Goal: Task Accomplishment & Management: Use online tool/utility

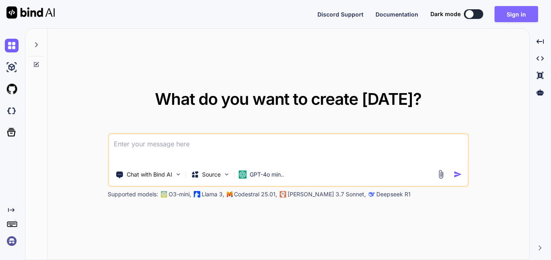
click at [499, 10] on button "Sign in" at bounding box center [516, 14] width 44 height 16
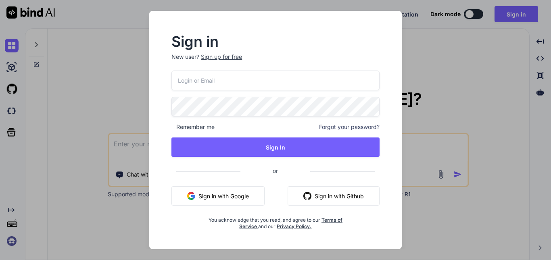
click at [211, 200] on button "Sign in with Google" at bounding box center [217, 195] width 93 height 19
click at [249, 192] on button "Sign in with Google" at bounding box center [217, 195] width 93 height 19
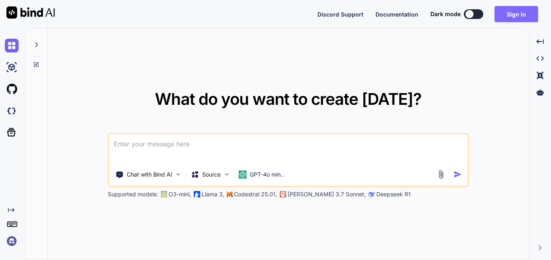
drag, startPoint x: 369, startPoint y: 83, endPoint x: 532, endPoint y: 14, distance: 177.6
click at [373, 81] on div "What do you want to create today? Chat with Bind AI Source GPT-4o min.. Support…" at bounding box center [288, 145] width 481 height 232
click at [524, 16] on button "Sign in" at bounding box center [516, 14] width 44 height 16
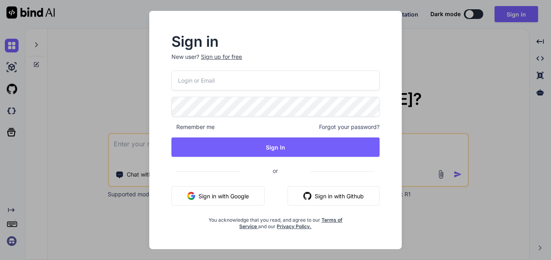
click at [229, 195] on button "Sign in with Google" at bounding box center [217, 195] width 93 height 19
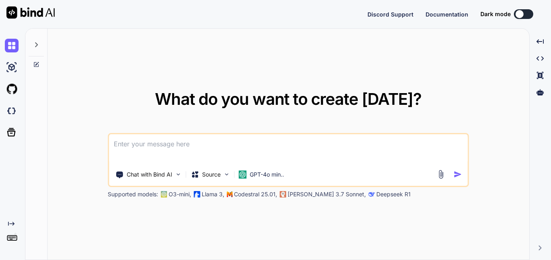
type textarea "x"
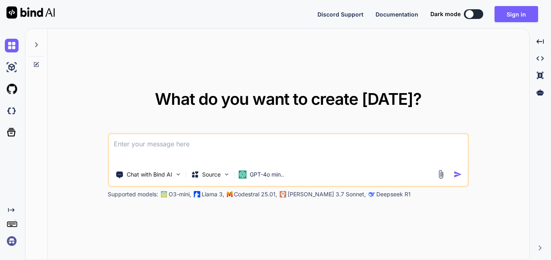
click at [453, 59] on div "What do you want to create today? Chat with Bind AI Source GPT-4o min.. Support…" at bounding box center [288, 145] width 481 height 232
click at [166, 147] on textarea at bounding box center [288, 149] width 358 height 30
click at [218, 142] on textarea at bounding box center [288, 149] width 358 height 30
paste textarea
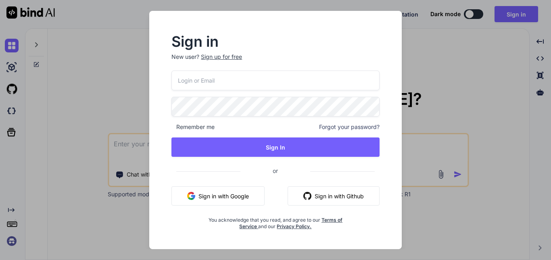
click at [318, 200] on button "Sign in with Github" at bounding box center [333, 195] width 92 height 19
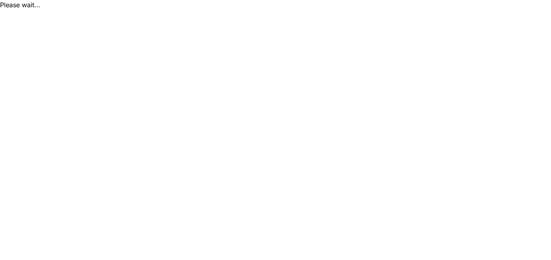
click at [202, 10] on html "Please wait..." at bounding box center [275, 5] width 551 height 10
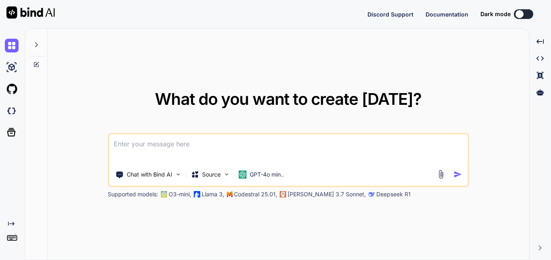
type textarea "x"
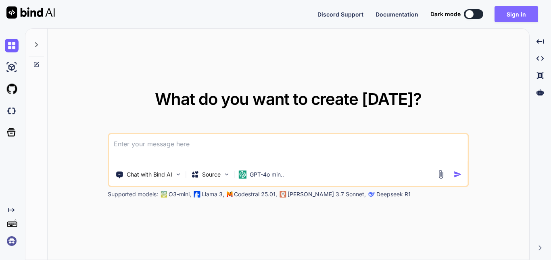
click at [516, 13] on button "Sign in" at bounding box center [516, 14] width 44 height 16
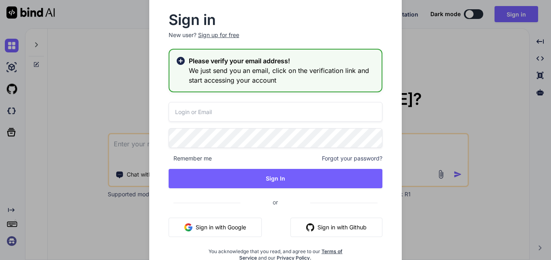
click at [341, 226] on button "Sign in with Github" at bounding box center [336, 227] width 92 height 19
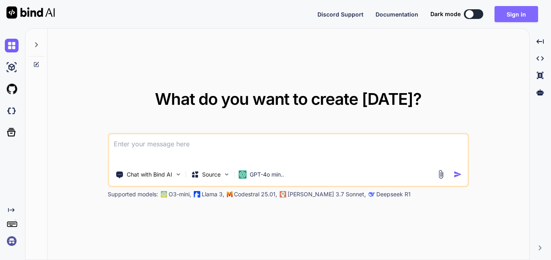
click at [500, 15] on button "Sign in" at bounding box center [516, 14] width 44 height 16
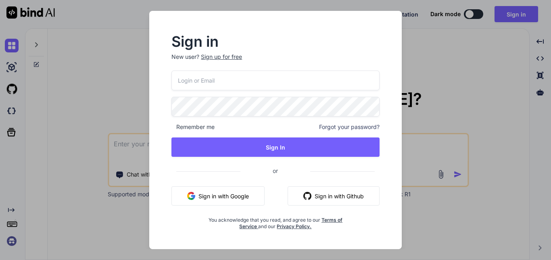
click at [315, 196] on button "Sign in with Github" at bounding box center [333, 195] width 92 height 19
click at [321, 191] on button "Sign in with Github" at bounding box center [333, 195] width 92 height 19
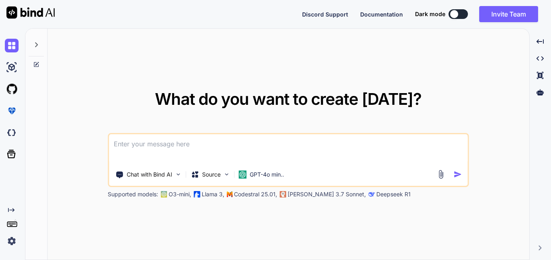
click at [275, 149] on textarea at bounding box center [288, 149] width 358 height 30
paste textarea "Build a Spotify-like music streaming web app with a responsive sidebar navigati…"
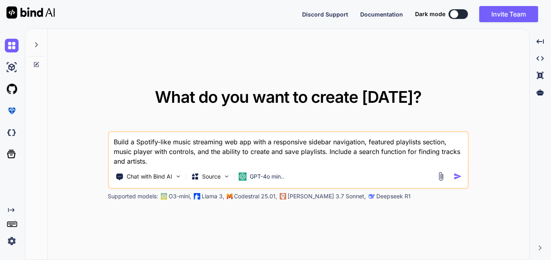
drag, startPoint x: 136, startPoint y: 139, endPoint x: 157, endPoint y: 141, distance: 21.1
click at [157, 141] on textarea "Build a Spotify-like music streaming web app with a responsive sidebar navigati…" at bounding box center [288, 149] width 358 height 34
drag, startPoint x: 179, startPoint y: 140, endPoint x: 228, endPoint y: 139, distance: 49.2
click at [228, 139] on textarea "Build a ChatGPT-like music streaming web app with a responsive sidebar navigati…" at bounding box center [288, 149] width 358 height 34
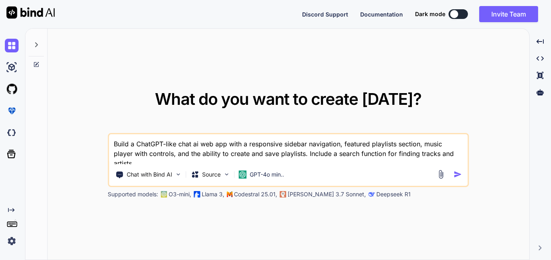
drag, startPoint x: 343, startPoint y: 142, endPoint x: 395, endPoint y: 142, distance: 52.0
click at [395, 142] on textarea "Build a ChatGPT-like chat ai web app with a responsive sidebar navigation, feat…" at bounding box center [288, 149] width 358 height 30
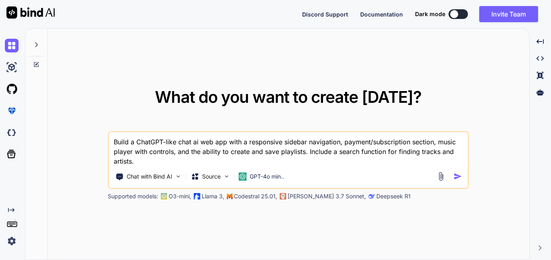
drag, startPoint x: 437, startPoint y: 141, endPoint x: 173, endPoint y: 151, distance: 264.6
click at [173, 151] on textarea "Build a ChatGPT-like chat ai web app with a responsive sidebar navigation, paym…" at bounding box center [288, 149] width 358 height 34
drag, startPoint x: 239, startPoint y: 162, endPoint x: 110, endPoint y: 134, distance: 131.1
click at [110, 134] on textarea "Build a ChatGPT-like chat ai web app with a responsive sidebar navigation, paym…" at bounding box center [288, 149] width 358 height 34
type textarea "Build a Spotify-like music streaming web app with a responsive sidebar navigati…"
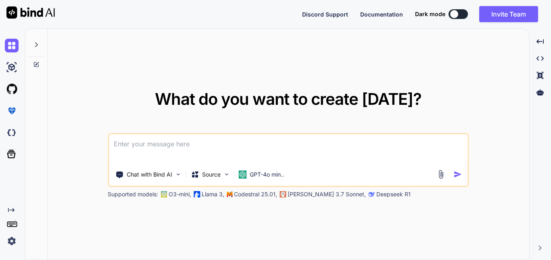
paste textarea "Build a Spotify-like music streaming web app with a responsive sidebar navigati…"
type textarea "Build a Spotify-like music streaming web app with a responsive sidebar navigati…"
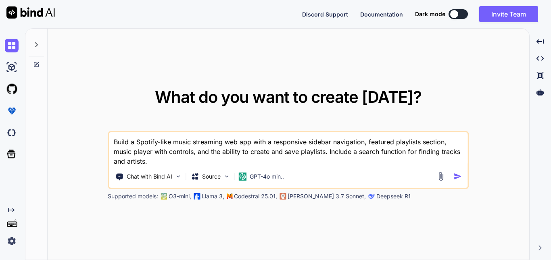
click at [274, 152] on textarea "Build a Spotify-like music streaming web app with a responsive sidebar navigati…" at bounding box center [288, 149] width 358 height 34
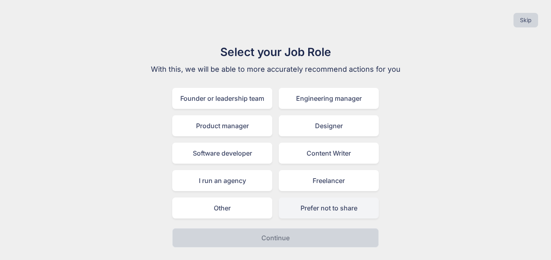
click at [291, 209] on div "Prefer not to share" at bounding box center [328, 207] width 100 height 21
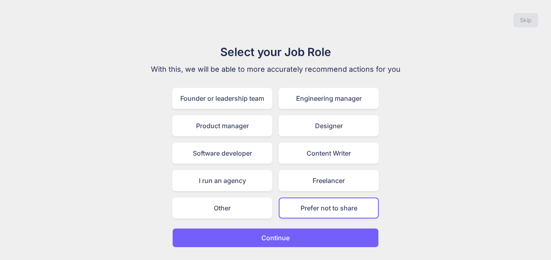
click at [303, 240] on button "Continue" at bounding box center [275, 237] width 206 height 19
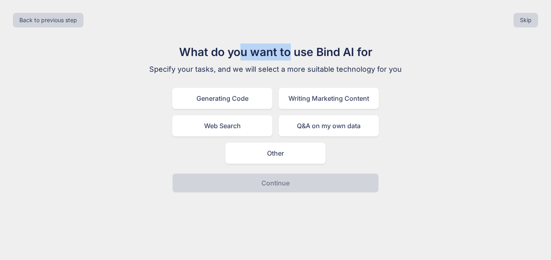
drag, startPoint x: 241, startPoint y: 53, endPoint x: 291, endPoint y: 56, distance: 50.9
click at [291, 56] on h1 "What do you want to use Bind AI for" at bounding box center [275, 52] width 271 height 17
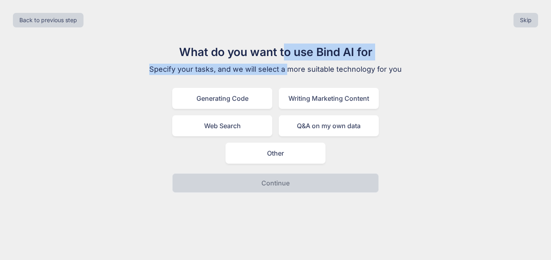
drag, startPoint x: 285, startPoint y: 49, endPoint x: 290, endPoint y: 64, distance: 15.4
click at [290, 64] on div "What do you want to use Bind AI for Specify your tasks, and we will select a mo…" at bounding box center [275, 118] width 271 height 149
click at [290, 64] on p "Specify your tasks, and we will select a more suitable technology for you" at bounding box center [275, 69] width 271 height 11
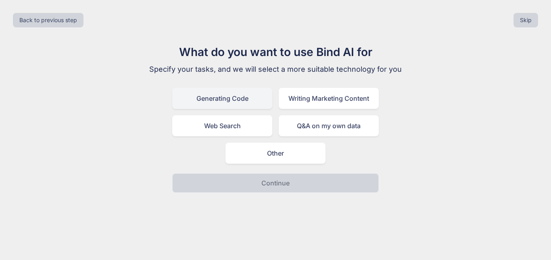
click at [245, 104] on div "Generating Code" at bounding box center [222, 98] width 100 height 21
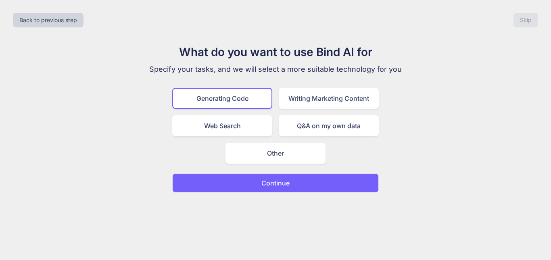
click at [288, 184] on p "Continue" at bounding box center [275, 183] width 28 height 10
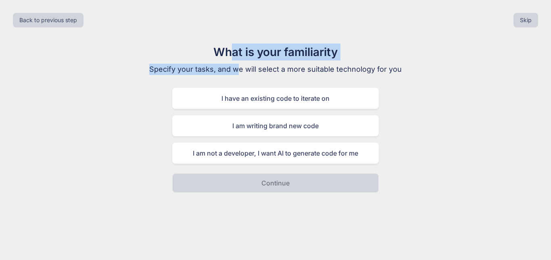
drag, startPoint x: 232, startPoint y: 54, endPoint x: 238, endPoint y: 66, distance: 14.1
click at [238, 66] on div "What is your familiarity Specify your tasks, and we will select a more suitable…" at bounding box center [275, 118] width 271 height 149
click at [238, 66] on p "Specify your tasks, and we will select a more suitable technology for you" at bounding box center [275, 69] width 271 height 11
click at [249, 56] on h1 "What is your familiarity" at bounding box center [275, 52] width 271 height 17
drag, startPoint x: 254, startPoint y: 48, endPoint x: 258, endPoint y: 70, distance: 22.7
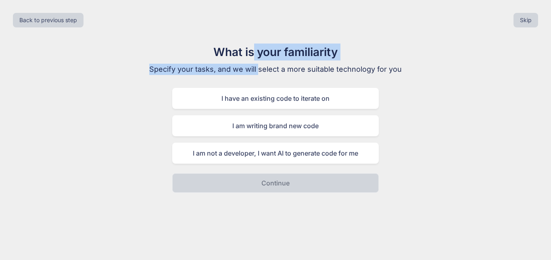
click at [258, 70] on div "What is your familiarity Specify your tasks, and we will select a more suitable…" at bounding box center [275, 118] width 271 height 149
click at [258, 70] on p "Specify your tasks, and we will select a more suitable technology for you" at bounding box center [275, 69] width 271 height 11
drag, startPoint x: 268, startPoint y: 48, endPoint x: 270, endPoint y: 65, distance: 17.4
click at [270, 65] on div "What is your familiarity Specify your tasks, and we will select a more suitable…" at bounding box center [275, 118] width 271 height 149
click at [270, 65] on p "Specify your tasks, and we will select a more suitable technology for you" at bounding box center [275, 69] width 271 height 11
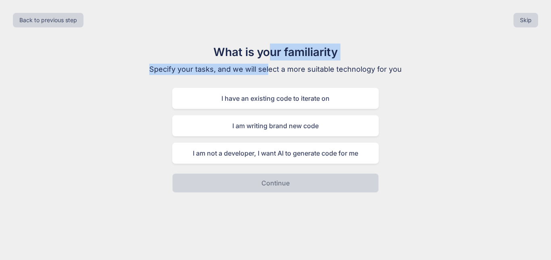
drag, startPoint x: 270, startPoint y: 51, endPoint x: 268, endPoint y: 68, distance: 16.6
click at [268, 68] on div "What is your familiarity Specify your tasks, and we will select a more suitable…" at bounding box center [275, 118] width 271 height 149
click at [267, 68] on p "Specify your tasks, and we will select a more suitable technology for you" at bounding box center [275, 69] width 271 height 11
drag, startPoint x: 262, startPoint y: 54, endPoint x: 264, endPoint y: 72, distance: 18.0
click at [264, 72] on div "What is your familiarity Specify your tasks, and we will select a more suitable…" at bounding box center [275, 118] width 271 height 149
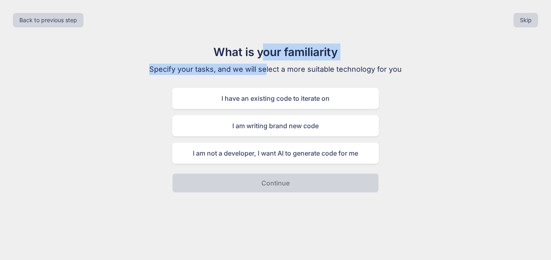
click at [264, 72] on p "Specify your tasks, and we will select a more suitable technology for you" at bounding box center [275, 69] width 271 height 11
click at [257, 70] on div "What is your familiarity Specify your tasks, and we will select a more suitable…" at bounding box center [275, 118] width 271 height 149
click at [257, 70] on p "Specify your tasks, and we will select a more suitable technology for you" at bounding box center [275, 69] width 271 height 11
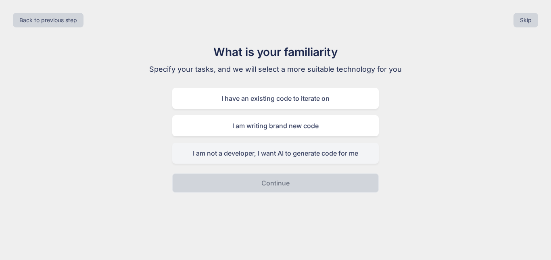
click at [288, 147] on div "I am not a developer, I want AI to generate code for me" at bounding box center [275, 153] width 206 height 21
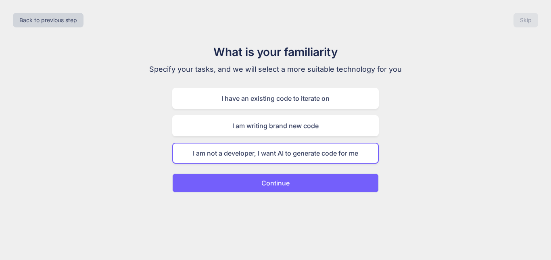
click at [281, 193] on div "Back to previous step Skip What is your familiarity Specify your tasks, and we …" at bounding box center [275, 130] width 551 height 260
click at [274, 183] on p "Continue" at bounding box center [275, 183] width 28 height 10
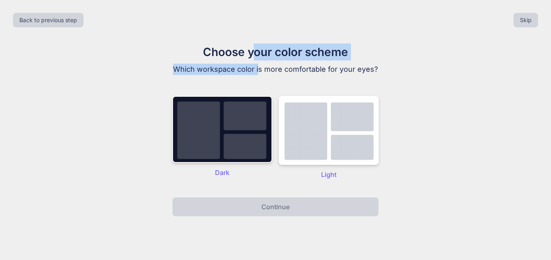
drag, startPoint x: 255, startPoint y: 57, endPoint x: 260, endPoint y: 69, distance: 13.2
click at [260, 69] on div "Choose your color scheme Which workspace color is more comfortable for your eye…" at bounding box center [275, 130] width 271 height 173
click at [245, 131] on img at bounding box center [222, 129] width 100 height 67
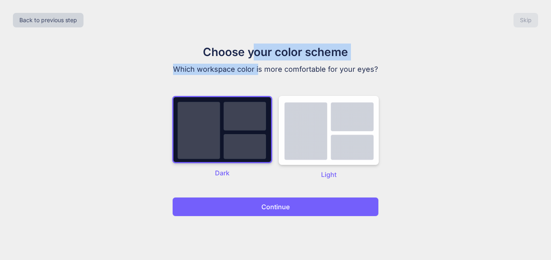
click at [299, 202] on button "Continue" at bounding box center [275, 206] width 206 height 19
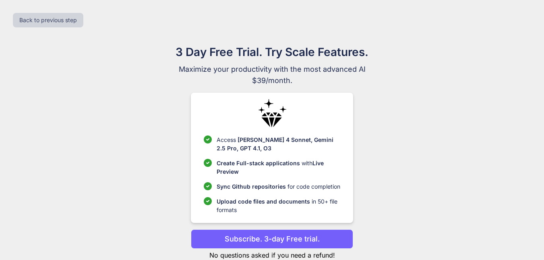
scroll to position [23, 0]
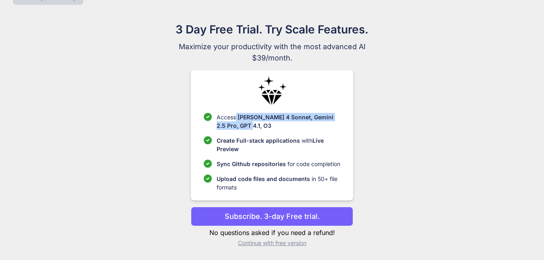
drag, startPoint x: 237, startPoint y: 118, endPoint x: 256, endPoint y: 131, distance: 22.5
click at [256, 131] on ul "Access Claude 4 Sonnet, Gemini 2.5 Pro, GPT 4.1, O3 Create Full-stack applicati…" at bounding box center [272, 152] width 137 height 79
click at [291, 242] on p "Continue with free version" at bounding box center [272, 243] width 162 height 8
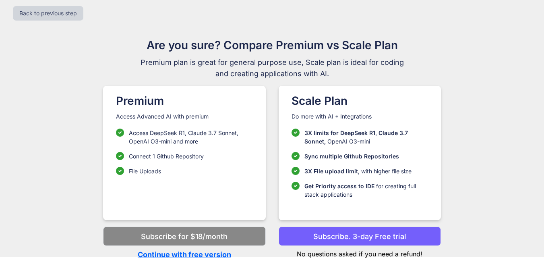
scroll to position [7, 0]
click at [227, 251] on p "Continue with free version" at bounding box center [184, 254] width 162 height 11
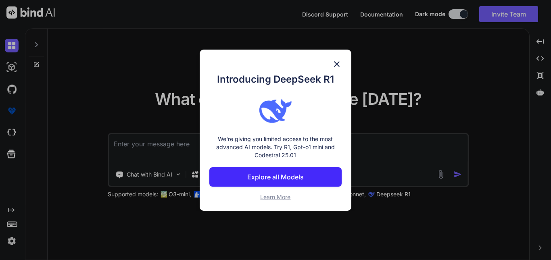
click at [335, 63] on img at bounding box center [337, 64] width 10 height 10
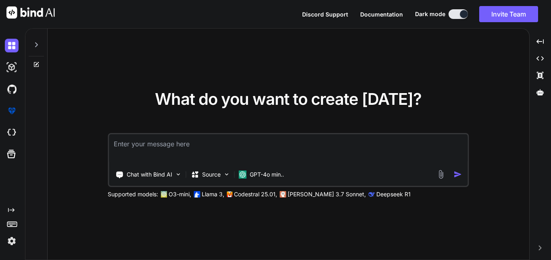
click at [276, 151] on textarea at bounding box center [288, 149] width 358 height 30
paste textarea "Loremips Dolo si ametconsec adi elit‑seddo eiu tempo i utlaboreetd ma al enimad…"
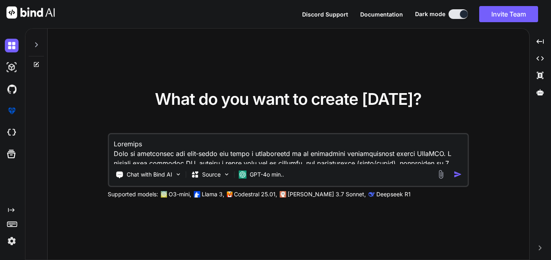
scroll to position [1500, 0]
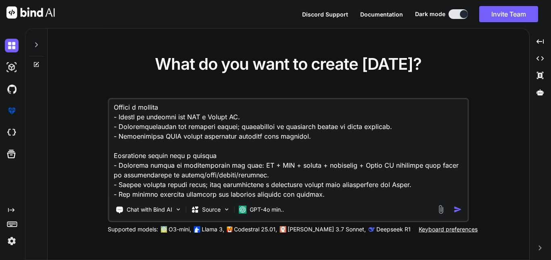
click at [277, 149] on textarea at bounding box center [288, 149] width 358 height 100
type textarea "Loremips Dolo si ametconsec adi elit‑seddo eiu tempo i utlaboreetd ma al enimad…"
click at [276, 203] on div "GPT-4o min.." at bounding box center [261, 210] width 52 height 16
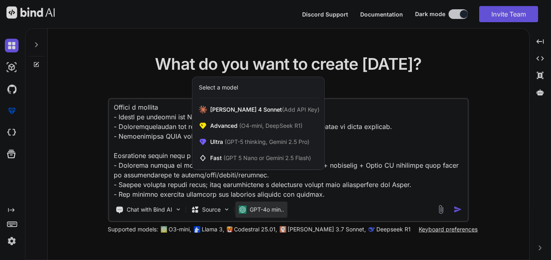
click at [344, 125] on div at bounding box center [275, 130] width 551 height 260
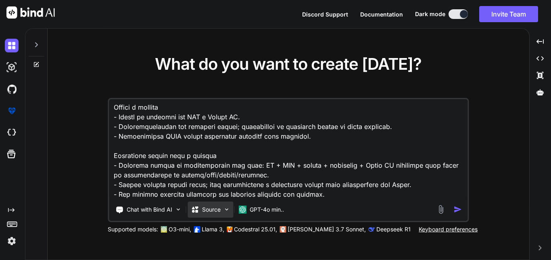
click at [212, 207] on p "Source" at bounding box center [211, 210] width 19 height 8
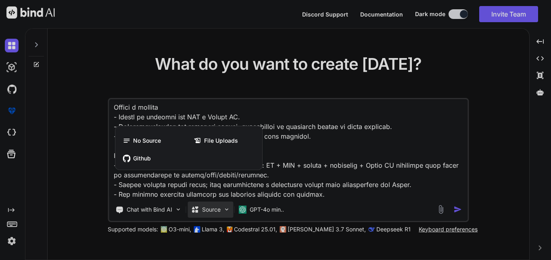
click at [212, 207] on div at bounding box center [275, 130] width 551 height 260
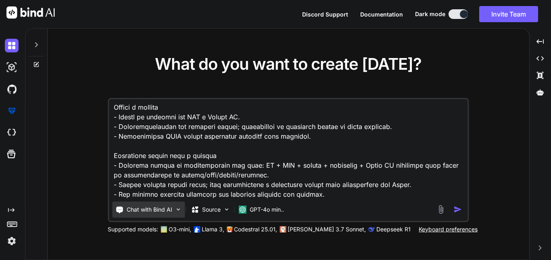
click at [151, 207] on p "Chat with Bind AI" at bounding box center [150, 210] width 46 height 8
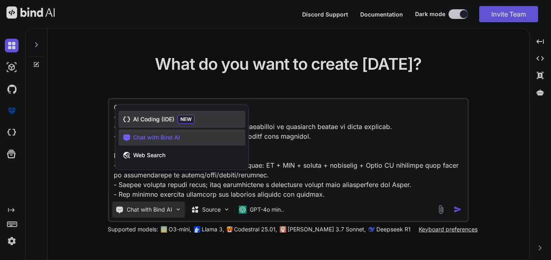
click at [167, 121] on span "AI Coding (IDE)" at bounding box center [153, 119] width 41 height 8
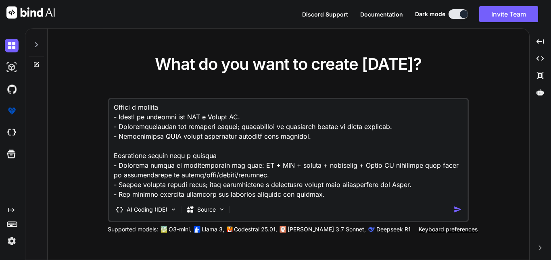
click at [270, 158] on textarea at bounding box center [288, 149] width 358 height 100
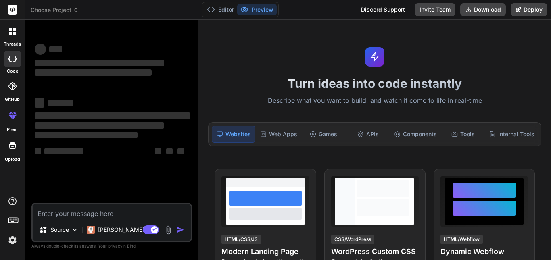
click at [124, 206] on textarea at bounding box center [112, 211] width 158 height 15
type textarea "x"
type textarea "Loremips Dolo si ametconsec adi elit‑seddo eiu tempo i utlaboreetd ma al enimad…"
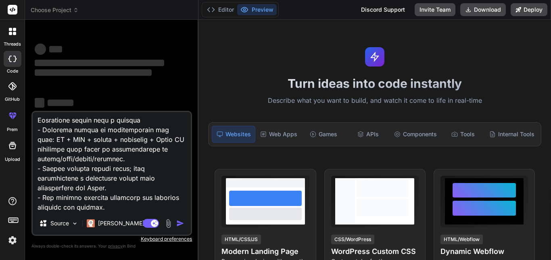
type textarea "x"
type textarea "Loremips Dolo si ametconsec adi elit‑seddo eiu tempo i utlaboreetd ma al enimad…"
type textarea "x"
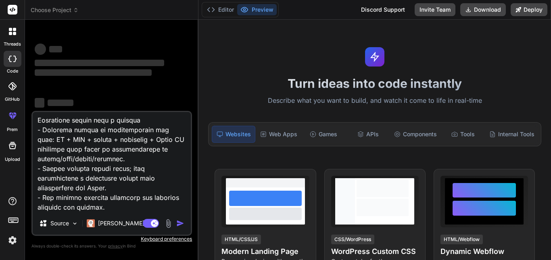
type textarea "Loremips Dolo si ametconsec adi elit‑seddo eiu tempo i utlaboreetd ma al enimad…"
click at [177, 230] on div "Source Claude 4 S.." at bounding box center [112, 224] width 158 height 19
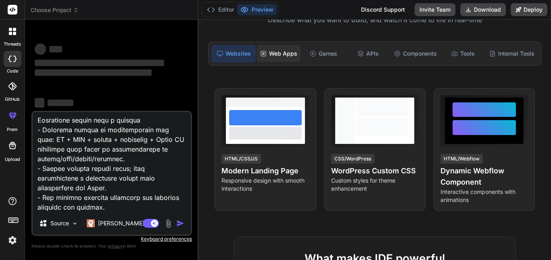
click at [285, 53] on div "Web Apps" at bounding box center [279, 53] width 44 height 17
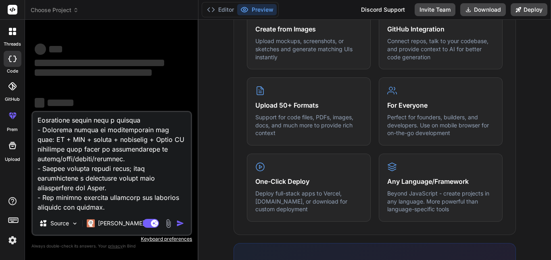
click at [241, 102] on div "What makes IDE powerful Everything you need to bring your ideas to life Create …" at bounding box center [374, 89] width 282 height 289
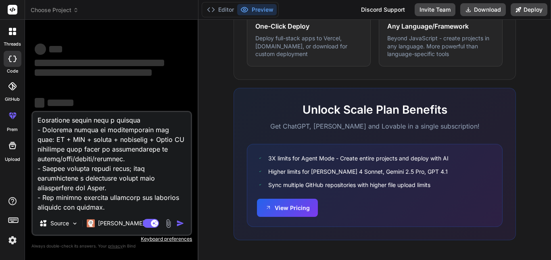
scroll to position [519, 0]
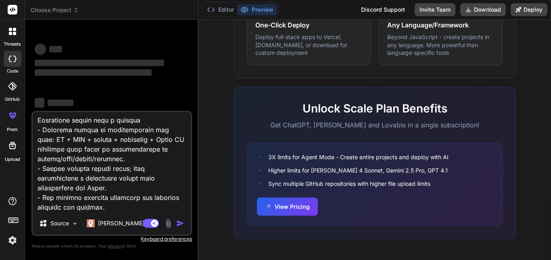
click at [226, 131] on div "What makes IDE powerful Everything you need to bring your ideas to life Create …" at bounding box center [374, 22] width 343 height 466
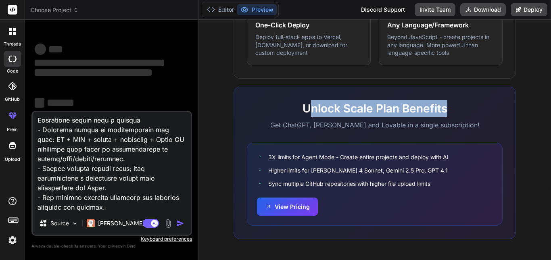
drag, startPoint x: 379, startPoint y: 108, endPoint x: 486, endPoint y: 116, distance: 108.0
click at [486, 116] on h2 "Unlock Scale Plan Benefits" at bounding box center [375, 108] width 256 height 17
drag, startPoint x: 486, startPoint y: 116, endPoint x: 426, endPoint y: 129, distance: 61.3
click at [486, 116] on h2 "Unlock Scale Plan Benefits" at bounding box center [375, 108] width 256 height 17
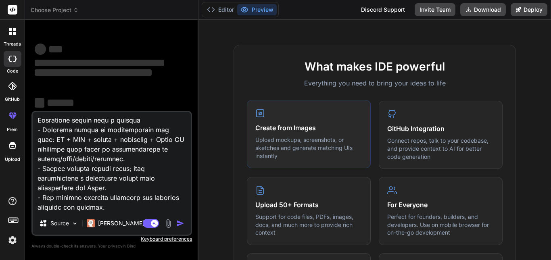
drag, startPoint x: 290, startPoint y: 152, endPoint x: 282, endPoint y: 129, distance: 24.1
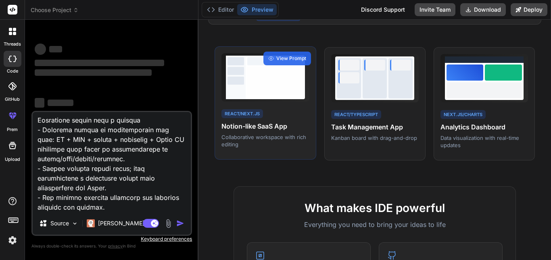
scroll to position [0, 0]
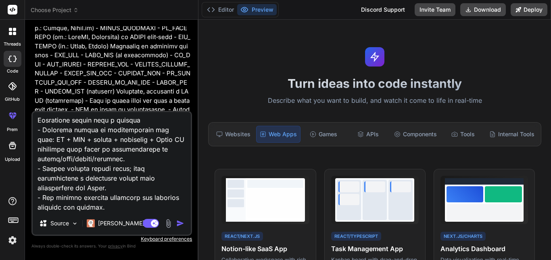
scroll to position [1048, 0]
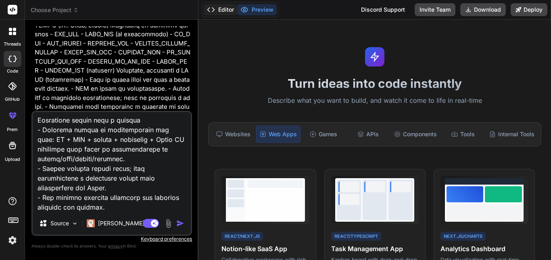
click at [231, 10] on button "Editor" at bounding box center [220, 9] width 33 height 11
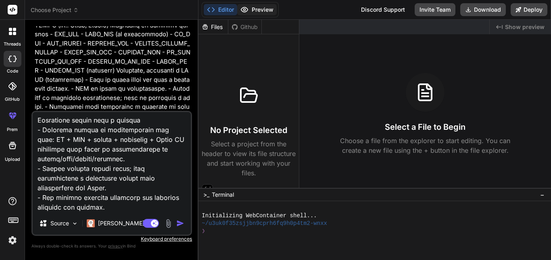
click at [254, 7] on button "Preview" at bounding box center [256, 9] width 39 height 11
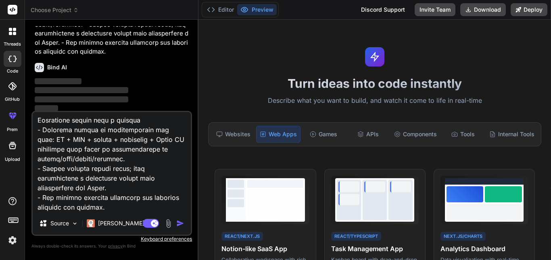
scroll to position [1491, 0]
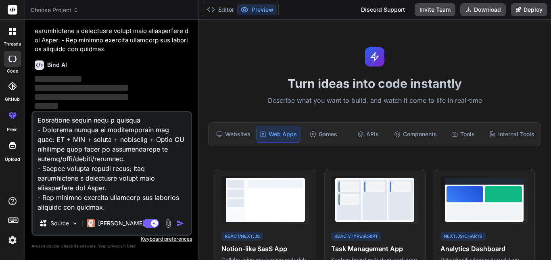
click at [163, 131] on textarea at bounding box center [112, 162] width 158 height 100
type textarea "x"
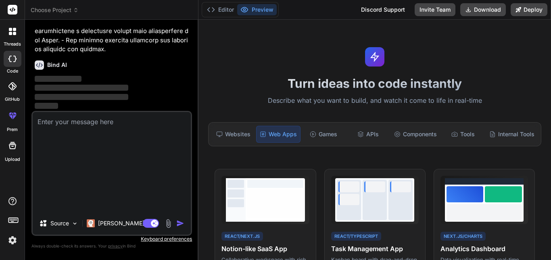
scroll to position [1403, 0]
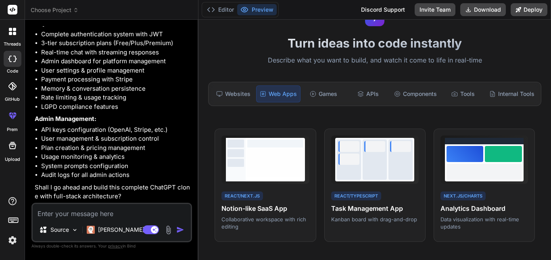
scroll to position [1723, 0]
click at [102, 139] on li "User management & subscription control" at bounding box center [115, 138] width 149 height 9
click at [144, 208] on textarea at bounding box center [112, 211] width 158 height 15
type textarea "x"
type textarea "s"
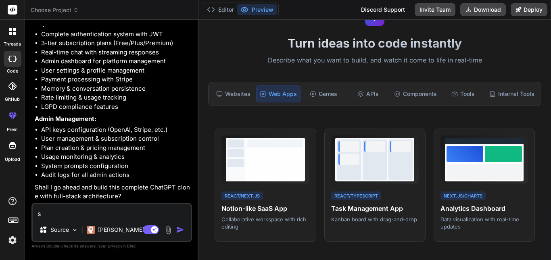
type textarea "x"
type textarea "si"
type textarea "x"
type textarea "sim"
type textarea "x"
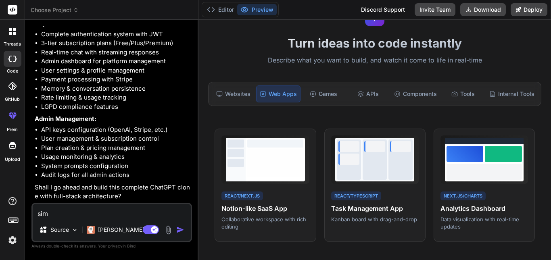
type textarea "y"
type textarea "x"
type textarea "ye"
type textarea "x"
type textarea "yes"
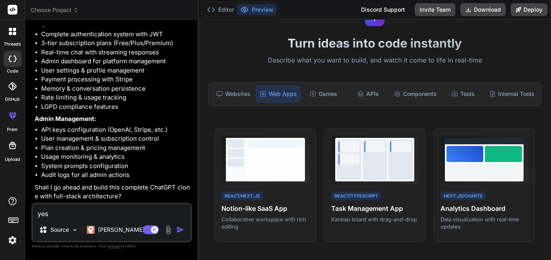
type textarea "x"
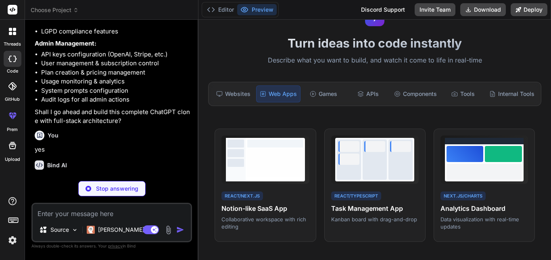
scroll to position [1806, 0]
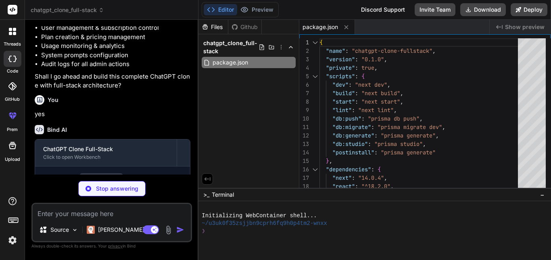
type textarea "x"
type textarea "NEXTAUTH_URL: process.env.NEXTAUTH_URL || '[URL]', } } module.exports = nextCon…"
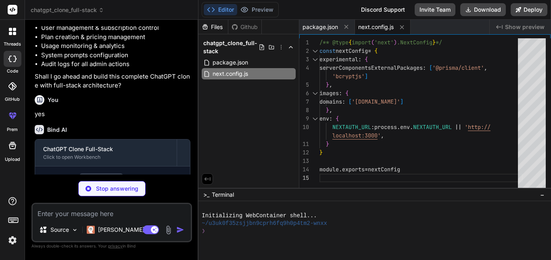
type textarea "x"
type textarea "plugins: [require('@tailwindcss/forms')], }"
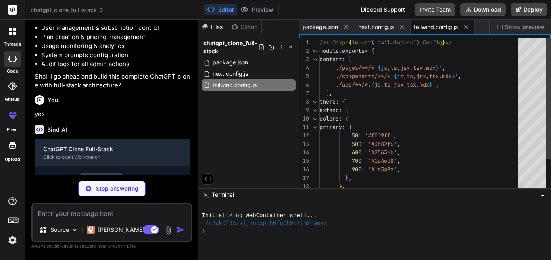
type textarea "x"
type textarea "module.exports = { plugins: { tailwindcss: {}, autoprefixer: {}, }, }"
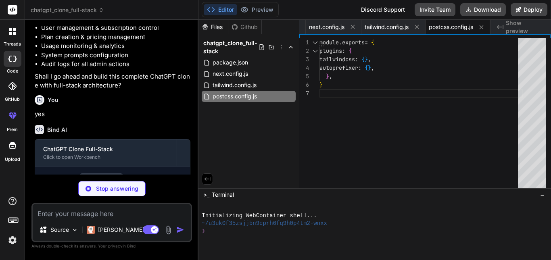
type textarea "x"
type textarea ""baseUrl": ".", "paths": { "@/*": ["./*"] } }, "include": ["next-env.d.ts", "**…"
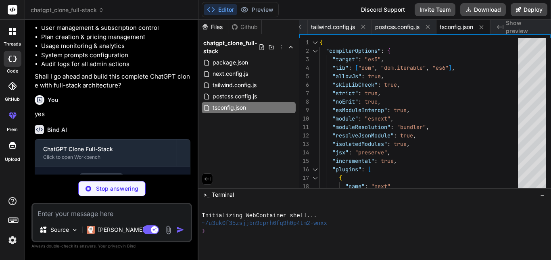
type textarea "x"
type textarea "AWS_S3_BUCKET="your-bucket-name" # Vector DB (Pinecone example) PINECONE_API_KE…"
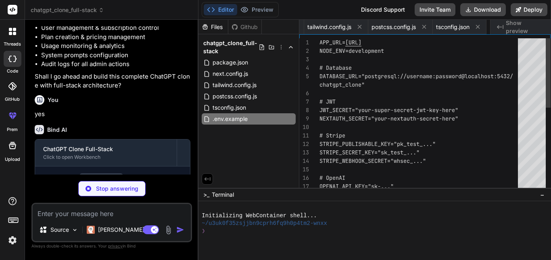
scroll to position [0, 162]
type textarea "x"
type textarea "updated_at DateTime @updatedAt @@map("plan_configs") }"
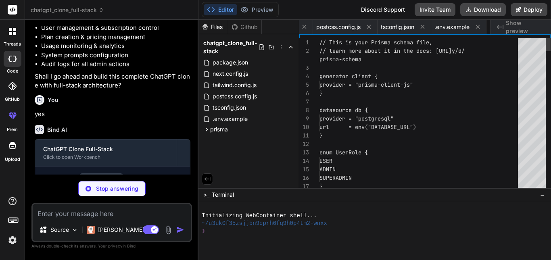
scroll to position [0, 222]
type textarea "x"
type textarea "}) if (process.env.NODE_ENV !== 'production') globalForPrisma.prisma = prisma"
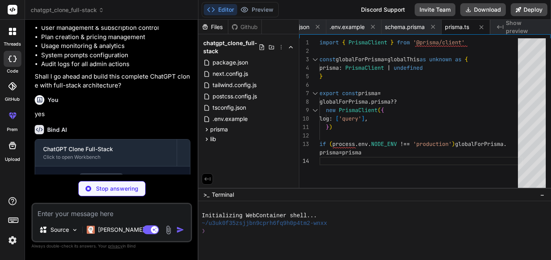
type textarea "x"
type textarea "if (!user || !['ADMIN', 'SUPERADMIN'].includes(user.role)) { return Response.js…"
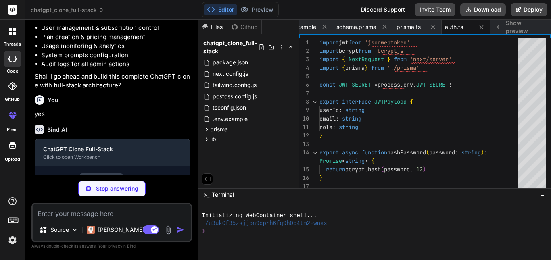
type textarea "x"
type textarea "const value = await redis.get(key) return value ? JSON.parse(value) : null } ex…"
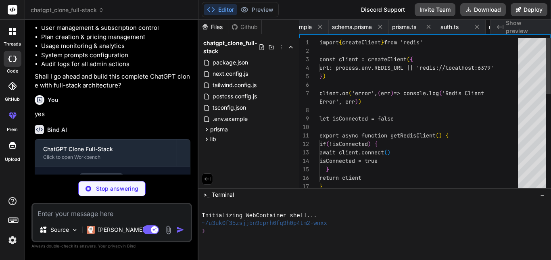
scroll to position [0, 368]
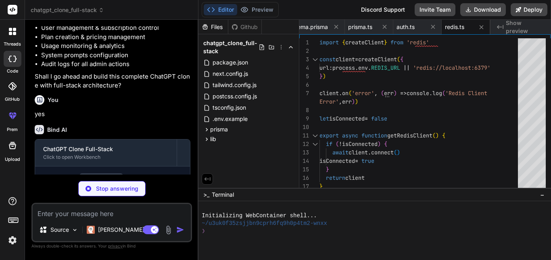
type textarea "x"
type textarea "}) }"
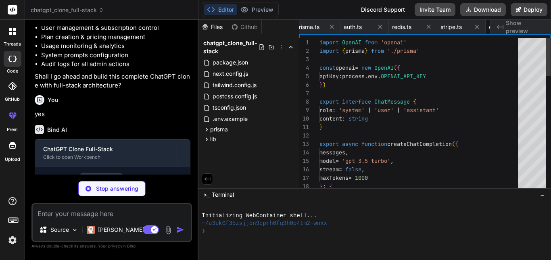
scroll to position [0, 464]
type textarea "x"
type textarea "const redis = await import('./redis').then(m => m.getRedisClient()) const clien…"
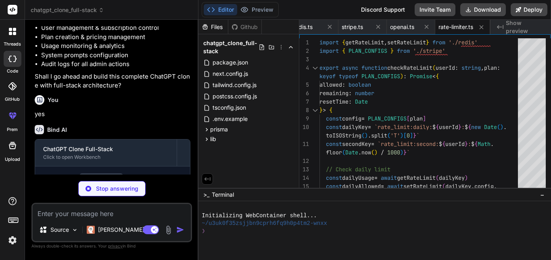
type textarea "x"
type textarea "} export interface ChatStreamChunk { delta: string done: boolean tokens?: numbe…"
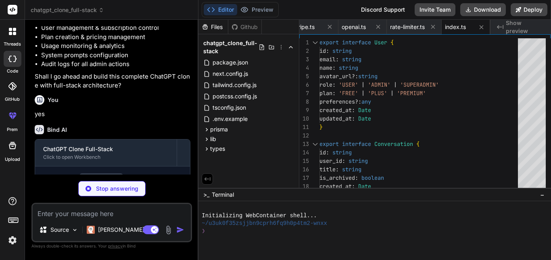
type textarea "x"
type textarea "} ) Button.displayName = 'Button' export default Button"
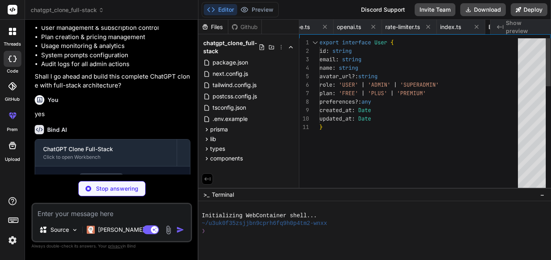
scroll to position [0, 616]
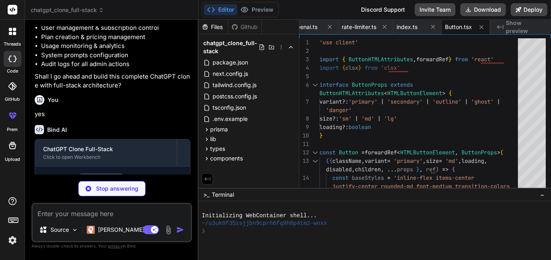
type textarea "x"
type textarea ") Input.displayName = 'Input' export default Input"
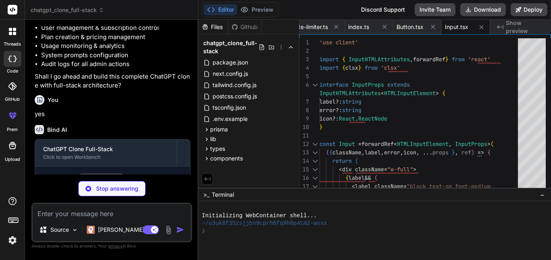
type textarea "x"
type textarea ") }"
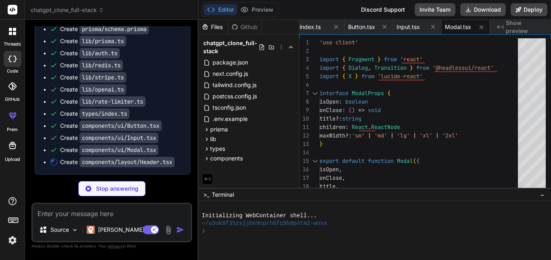
scroll to position [2056, 0]
type textarea "x"
type textarea "</div> </div> </div> </header> ) }"
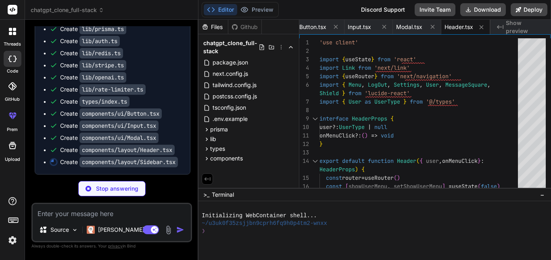
scroll to position [2076, 0]
type textarea "x"
type textarea "</div> </Modal> </> ) }"
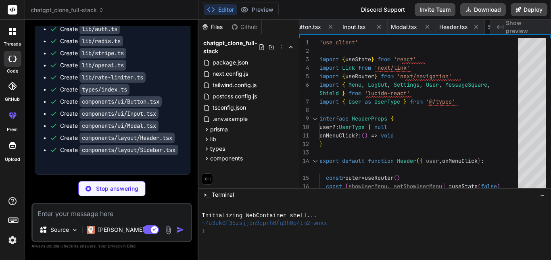
type textarea "x"
type textarea "transform: scale(1); } }"
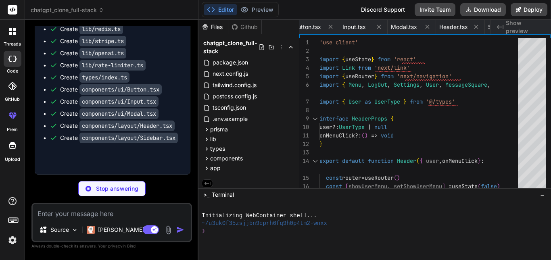
type textarea "x"
type textarea "<body className={inter.className}> {children} <Toaster position="top-right" /> …"
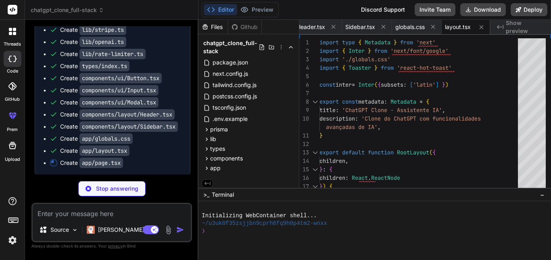
scroll to position [2112, 0]
type textarea "x"
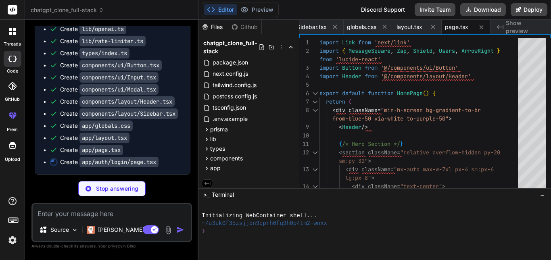
type textarea "x"
type textarea ") }"
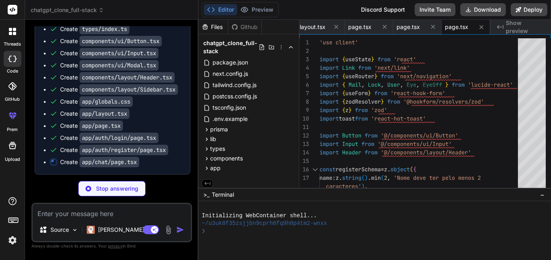
scroll to position [2149, 0]
type textarea "x"
type textarea "</div> </> )} </div> </div> ) }"
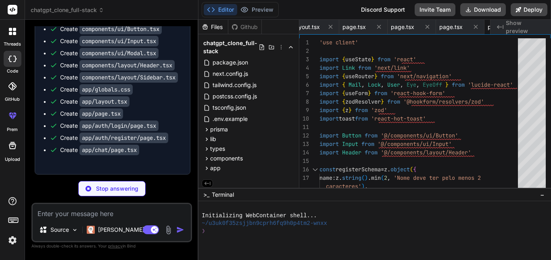
type textarea "x"
type textarea "{ error: 'Erro interno do servidor' }, { status: 500 } ) } }"
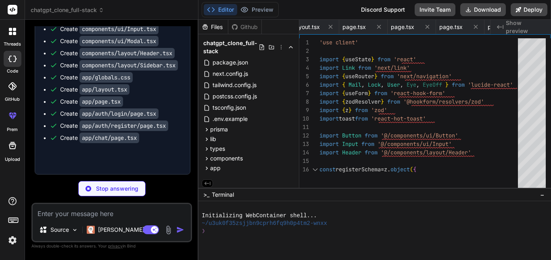
type textarea "x"
type textarea "}"
type textarea "x"
type textarea "}) return response }"
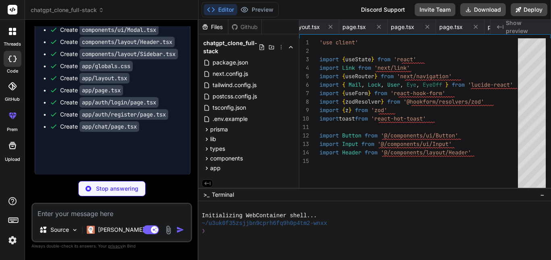
type textarea "x"
type textarea "return Response.json(user) }"
type textarea "x"
type textarea "export { requireAuth(GET) as GET, requireAuth(POST) as POST }"
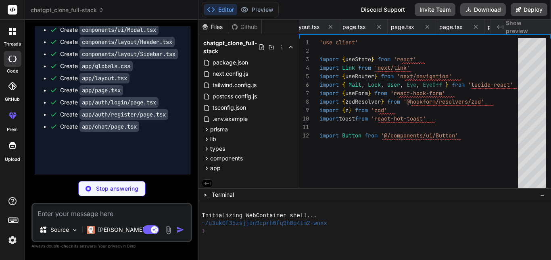
type textarea "x"
type textarea "return Response.json( { error: 'Erro interno do servidor' }, { status: 500 } ) …"
type textarea "x"
type textarea "export { requireAuth(GET) as GET, requireAuth(POST) as POST }"
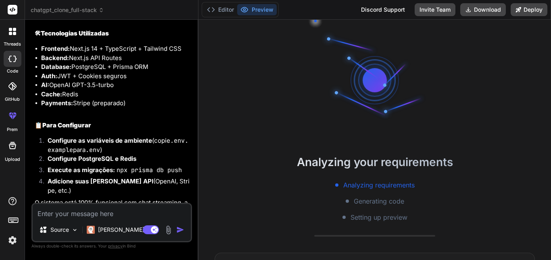
scroll to position [2787, 0]
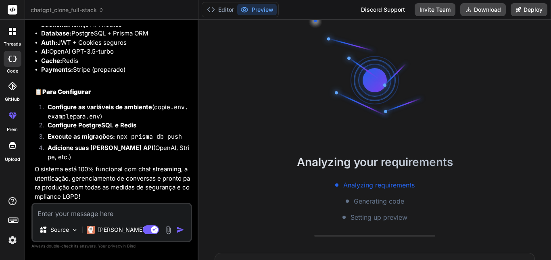
drag, startPoint x: 69, startPoint y: 89, endPoint x: 71, endPoint y: 73, distance: 17.0
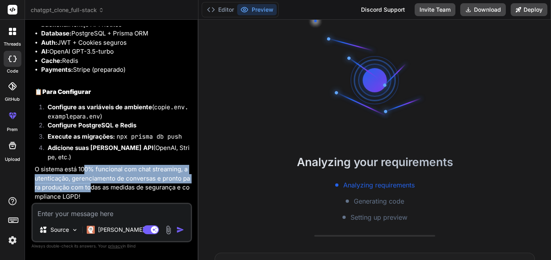
drag, startPoint x: 85, startPoint y: 172, endPoint x: 89, endPoint y: 192, distance: 20.3
click at [89, 192] on p "O sistema está 100% funcional com chat streaming, autenticação, gerenciamento d…" at bounding box center [113, 183] width 156 height 36
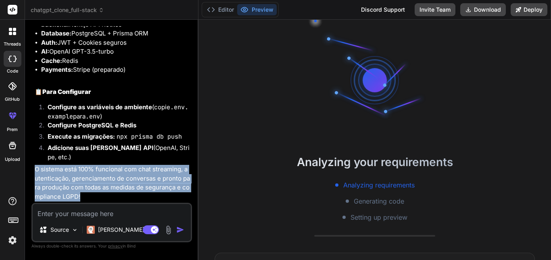
drag, startPoint x: 97, startPoint y: 199, endPoint x: 36, endPoint y: 168, distance: 67.8
click at [36, 168] on p "O sistema está 100% funcional com chat streaming, autenticação, gerenciamento d…" at bounding box center [113, 183] width 156 height 36
drag, startPoint x: 34, startPoint y: 169, endPoint x: 102, endPoint y: 196, distance: 73.1
click at [102, 196] on div "You Bind AI 🔹 Project: ChatGPT Clone Full-Stack 🔧 Tech Stack: Next.js 14 + Type…" at bounding box center [112, 114] width 159 height 177
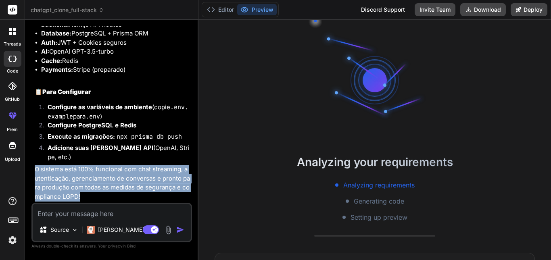
click at [102, 196] on p "O sistema está 100% funcional com chat streaming, autenticação, gerenciamento d…" at bounding box center [113, 183] width 156 height 36
drag, startPoint x: 104, startPoint y: 196, endPoint x: 33, endPoint y: 168, distance: 75.7
click at [33, 168] on div "You Bind AI 🔹 Project: ChatGPT Clone Full-Stack 🔧 Tech Stack: Next.js 14 + Type…" at bounding box center [112, 114] width 159 height 177
click at [33, 167] on div "You Bind AI 🔹 Project: ChatGPT Clone Full-Stack 🔧 Tech Stack: Next.js 14 + Type…" at bounding box center [112, 114] width 159 height 177
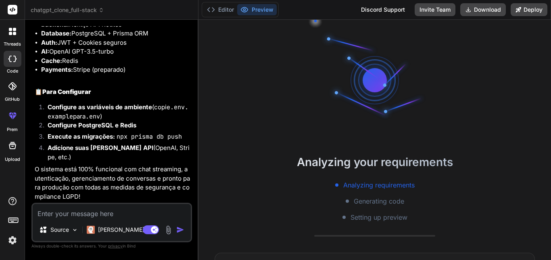
type textarea "x"
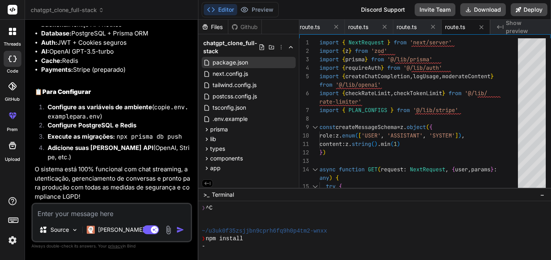
scroll to position [184, 0]
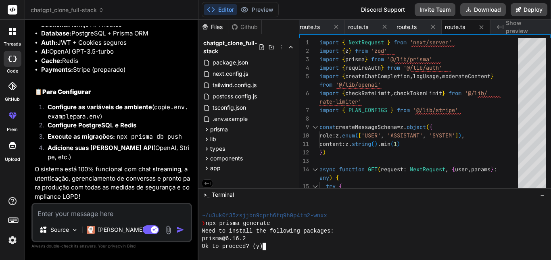
click at [271, 243] on div "Ok to proceed? (y)" at bounding box center [371, 247] width 339 height 8
click at [275, 248] on div "Ok to proceed? (y)" at bounding box center [371, 247] width 339 height 8
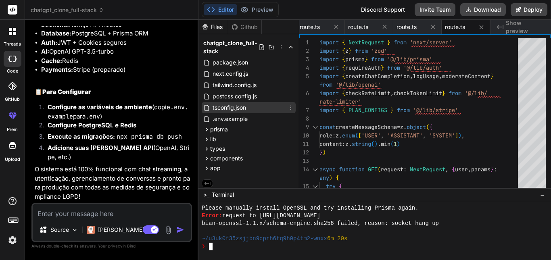
scroll to position [3, 0]
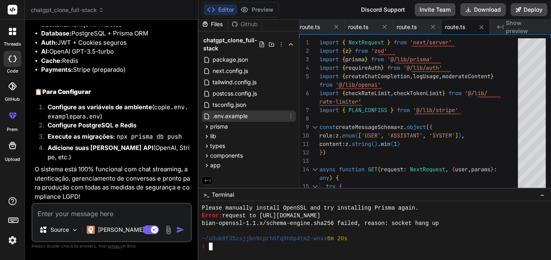
click at [225, 118] on span ".env.example" at bounding box center [230, 116] width 37 height 10
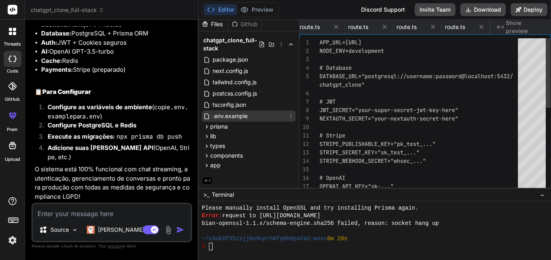
scroll to position [0, 297]
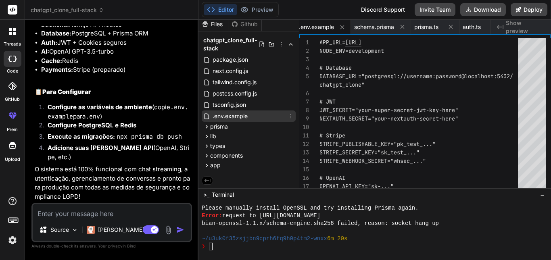
click at [288, 116] on icon at bounding box center [290, 116] width 6 height 6
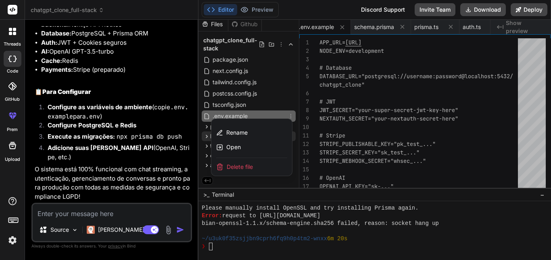
click at [260, 135] on div "Rename" at bounding box center [251, 132] width 81 height 15
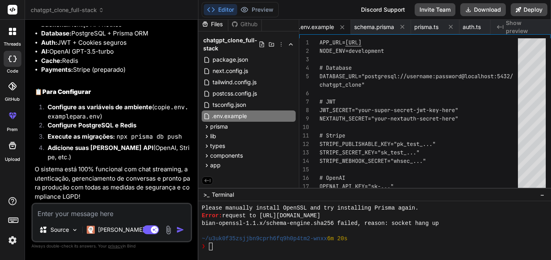
click at [253, 115] on input ".env.example" at bounding box center [256, 116] width 88 height 10
click at [355, 114] on div "APP_URL= [URL] NODE_ENV=development # Database DATABASE_URL="postgresql://usern…" at bounding box center [420, 207] width 203 height 339
drag, startPoint x: 345, startPoint y: 100, endPoint x: 326, endPoint y: 98, distance: 19.0
click at [326, 98] on div "APP_URL= [URL] NODE_ENV=development # Database DATABASE_URL="postgresql://usern…" at bounding box center [420, 207] width 203 height 339
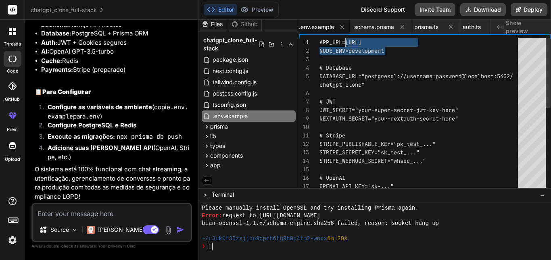
drag, startPoint x: 425, startPoint y: 44, endPoint x: 347, endPoint y: 37, distance: 78.9
click at [347, 38] on div "APP_URL= [URL] NODE_ENV=development # Database DATABASE_URL="postgresql://usern…" at bounding box center [420, 207] width 203 height 339
click at [359, 73] on div "APP_URL= [URL] NODE_ENV=development # Database DATABASE_URL="postgresql://usern…" at bounding box center [420, 207] width 203 height 339
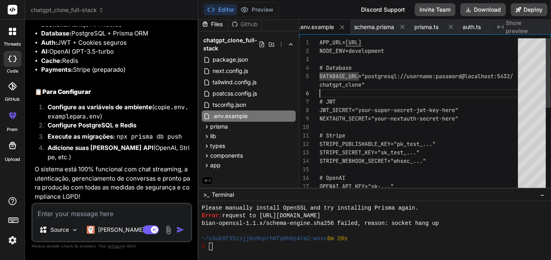
click at [398, 89] on div "APP_URL= [URL] NODE_ENV=development # Database DATABASE_URL="postgresql://usern…" at bounding box center [420, 207] width 203 height 339
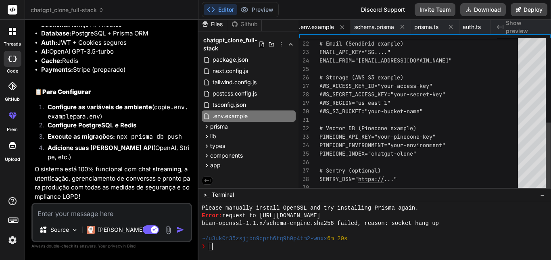
type textarea "AWS_S3_BUCKET="your-bucket-name" # Vector DB (Pinecone example) PINECONE_API_KE…"
click at [404, 178] on div "# Email (SendGrid example) EMAIL_API_KEY="SG...." EMAIL_FROM="[EMAIL_ADDRESS][D…" at bounding box center [420, 22] width 203 height 339
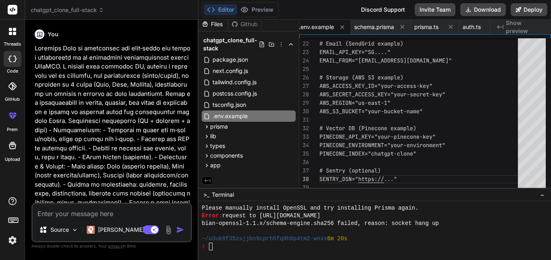
drag, startPoint x: 106, startPoint y: 56, endPoint x: 115, endPoint y: 21, distance: 36.2
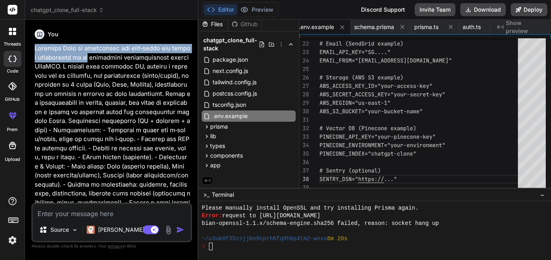
drag, startPoint x: 34, startPoint y: 48, endPoint x: 85, endPoint y: 60, distance: 52.3
click at [85, 60] on div "You Bind AI 🔹 Project: ChatGPT Clone Full-Stack 🔧 Tech Stack: Next.js 14 + Type…" at bounding box center [112, 114] width 159 height 177
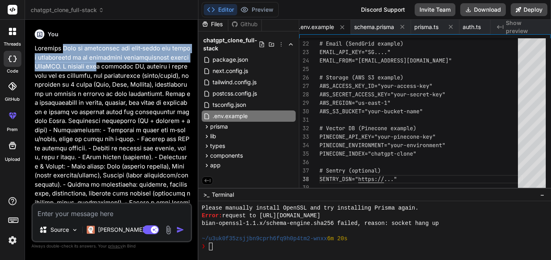
drag, startPoint x: 60, startPoint y: 47, endPoint x: 90, endPoint y: 74, distance: 40.5
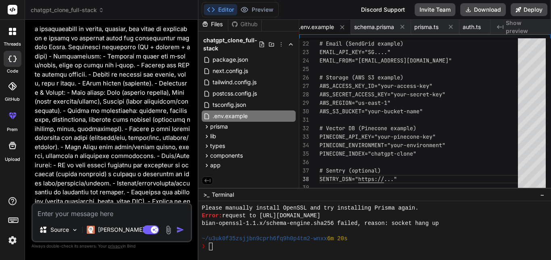
scroll to position [81, 0]
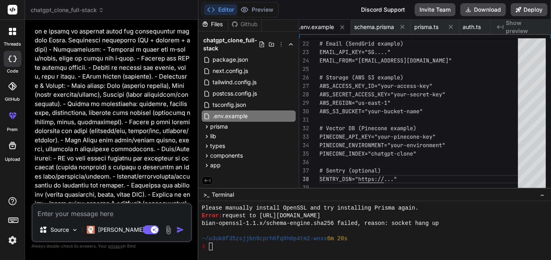
drag, startPoint x: 109, startPoint y: 141, endPoint x: 109, endPoint y: 109, distance: 32.2
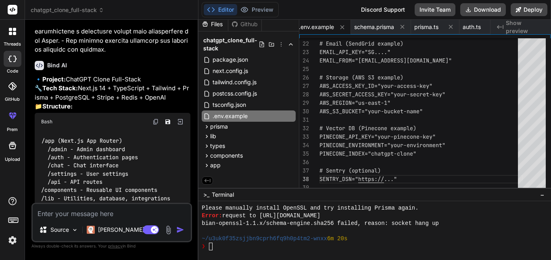
scroll to position [1480, 0]
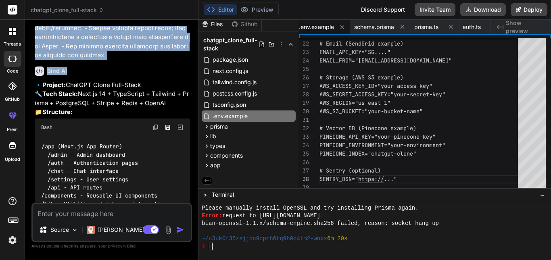
drag, startPoint x: 61, startPoint y: 47, endPoint x: 175, endPoint y: 71, distance: 116.0
click at [175, 70] on div "You Bind AI 🔹 Project: ChatGPT Clone Full-Stack 🔧 Tech Stack: Next.js 14 + Type…" at bounding box center [112, 114] width 159 height 177
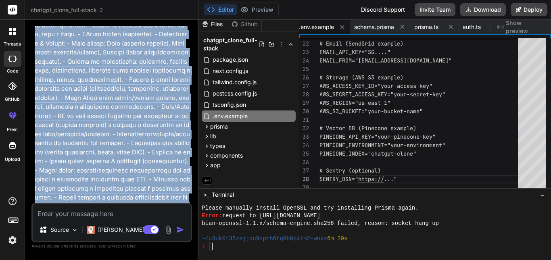
scroll to position [0, 0]
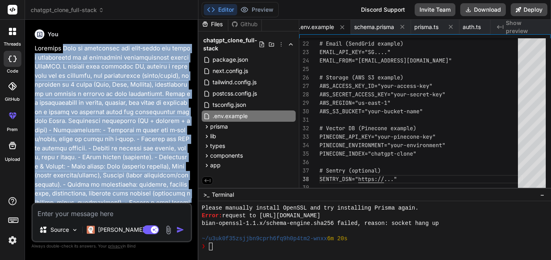
drag, startPoint x: 170, startPoint y: 64, endPoint x: 61, endPoint y: 48, distance: 110.3
copy p "Lore ip dolorsitam con adip‑elits doe tempo i utlaboreetd ma al enimadmini veni…"
